Goal: Task Accomplishment & Management: Complete application form

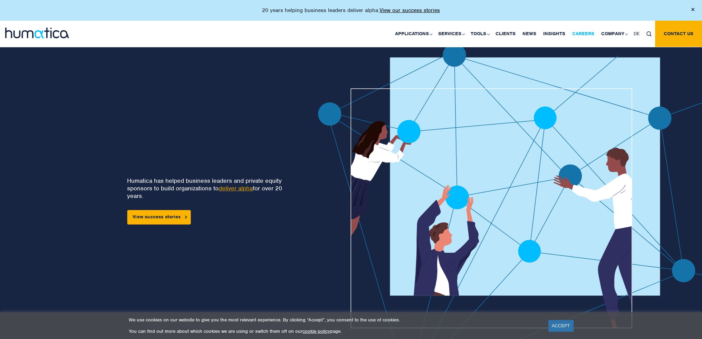
click at [584, 30] on link "Careers" at bounding box center [583, 34] width 29 height 26
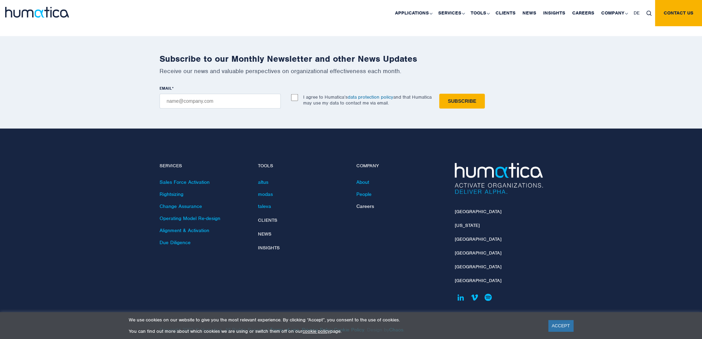
scroll to position [2421, 0]
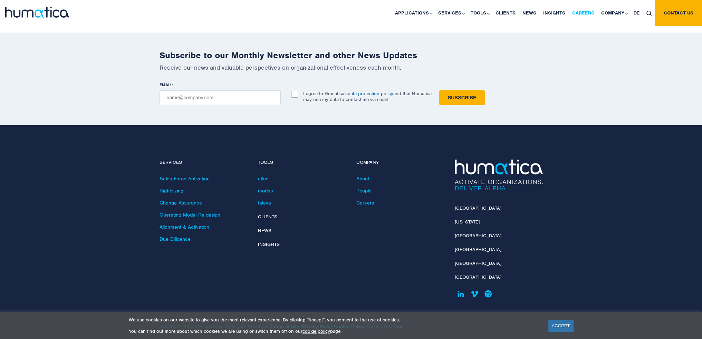
click at [582, 11] on link "Careers" at bounding box center [583, 13] width 29 height 26
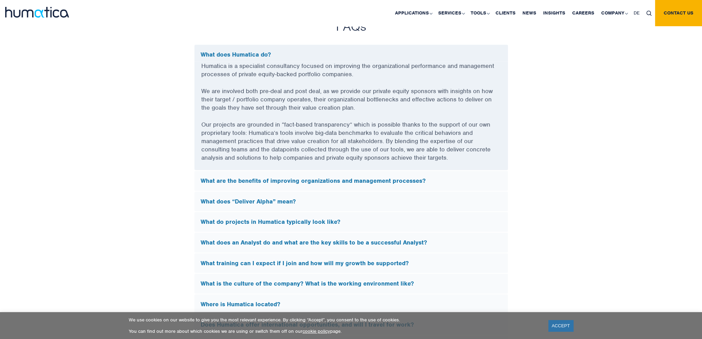
scroll to position [1865, 0]
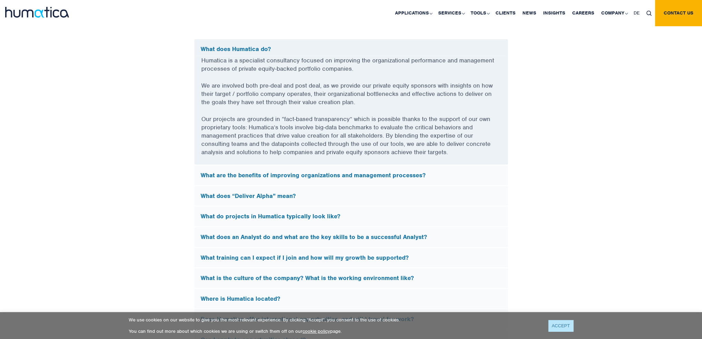
click at [557, 323] on link "ACCEPT" at bounding box center [560, 325] width 25 height 11
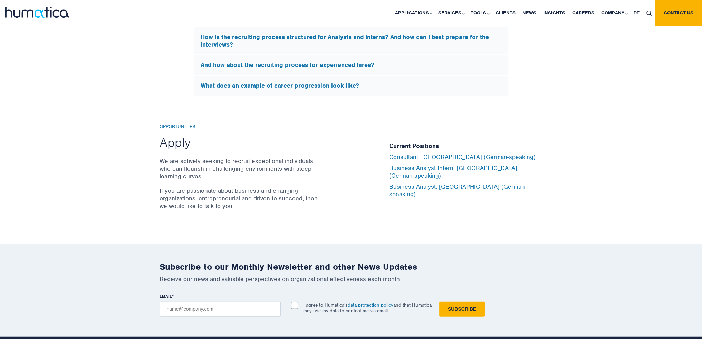
scroll to position [2210, 0]
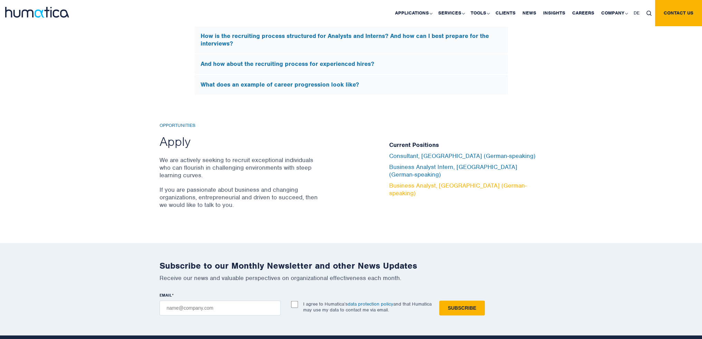
click at [410, 182] on link "Business Analyst, [GEOGRAPHIC_DATA] (German-speaking)" at bounding box center [457, 189] width 137 height 15
